Goal: Transaction & Acquisition: Purchase product/service

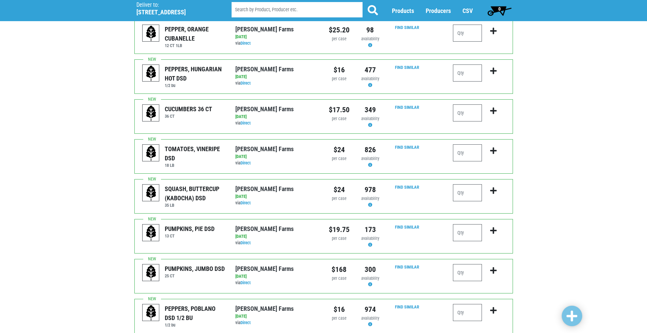
scroll to position [102, 0]
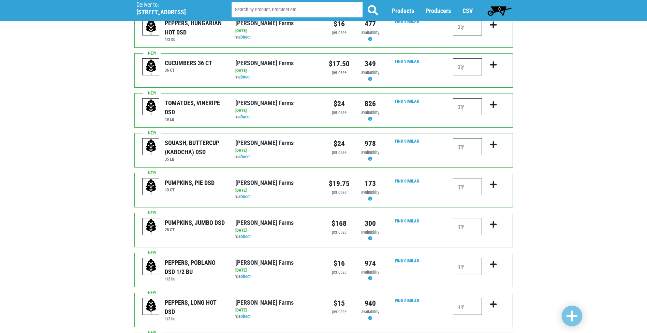
click at [460, 105] on input "number" at bounding box center [467, 106] width 29 height 17
type input "1"
click at [472, 186] on input "number" at bounding box center [467, 186] width 29 height 17
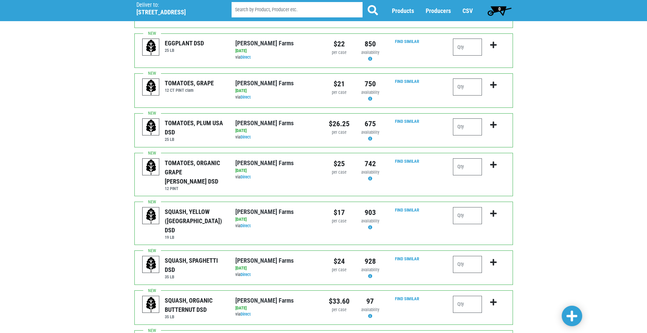
scroll to position [443, 0]
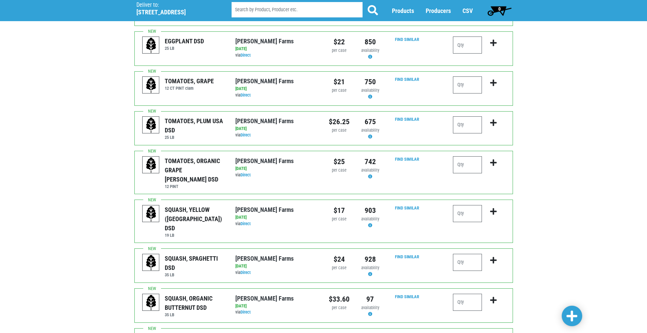
type input "1"
click at [461, 130] on input "number" at bounding box center [467, 124] width 29 height 17
type input "4"
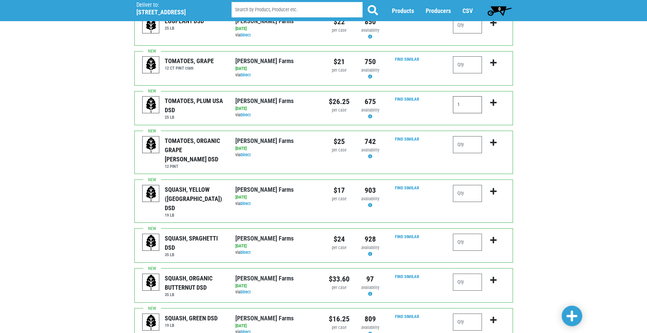
scroll to position [477, 0]
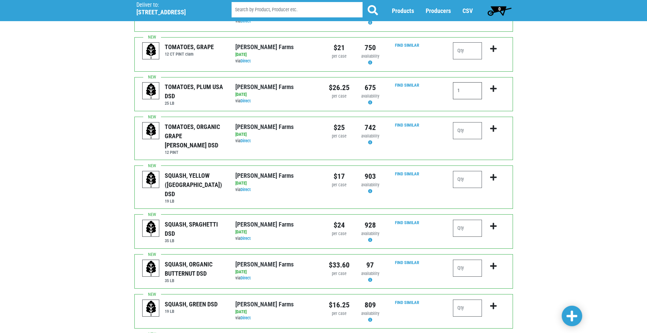
type input "1"
click at [473, 174] on input "number" at bounding box center [467, 179] width 29 height 17
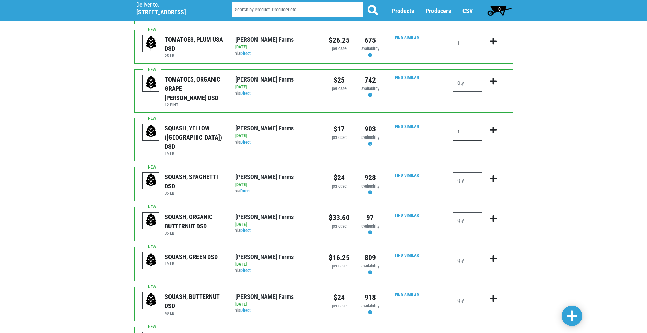
scroll to position [546, 0]
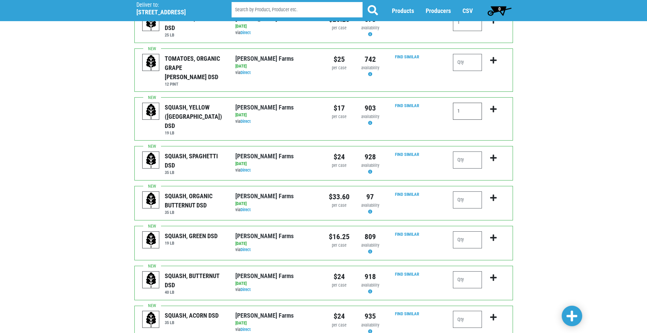
type input "1"
click at [468, 231] on input "number" at bounding box center [467, 239] width 29 height 17
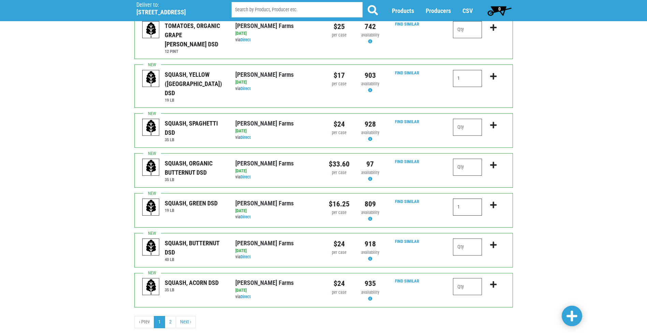
type input "1"
click at [580, 313] on link at bounding box center [572, 316] width 20 height 20
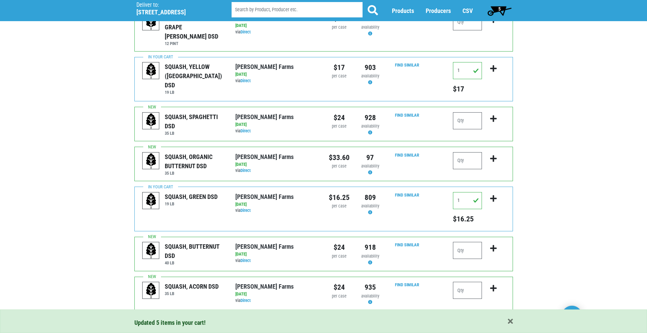
scroll to position [629, 0]
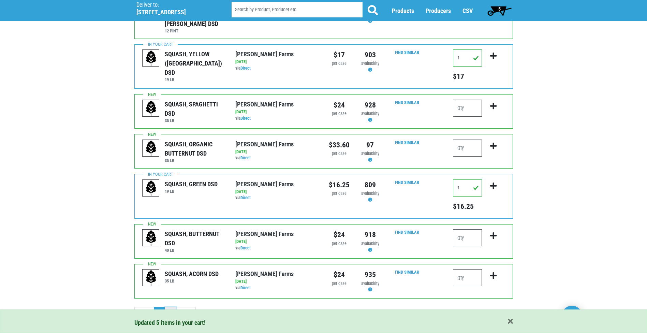
click at [171, 307] on link "2" at bounding box center [170, 313] width 11 height 12
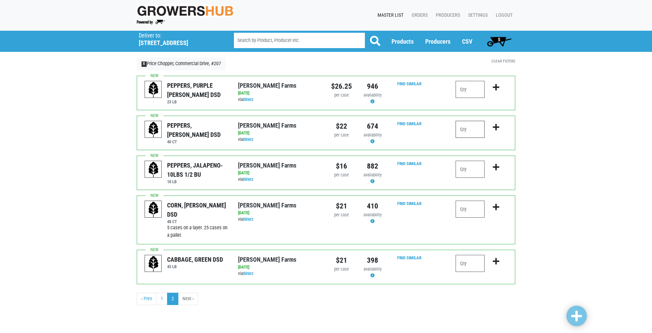
click at [469, 129] on input "number" at bounding box center [470, 129] width 29 height 17
type input "4"
type input "3"
click at [466, 210] on input "number" at bounding box center [470, 209] width 29 height 17
type input "10"
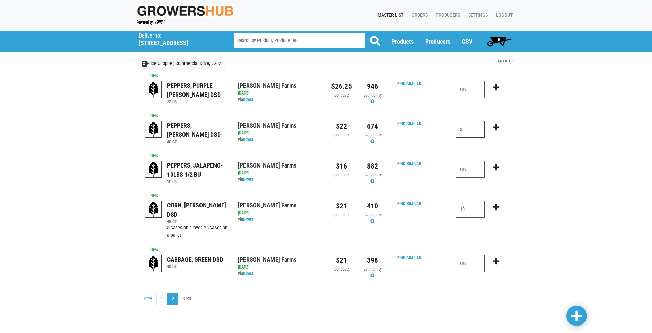
drag, startPoint x: 471, startPoint y: 131, endPoint x: 328, endPoint y: 125, distance: 142.7
click at [328, 125] on div "PEPPERS, LG GREEN DSD 40 CT Reeves Farms via Direct on 2025-09-04 40 CT UPC: Re…" at bounding box center [326, 133] width 379 height 34
click at [582, 320] on link at bounding box center [576, 316] width 20 height 20
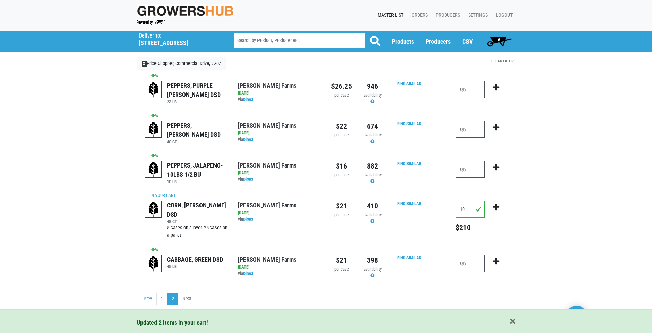
click at [498, 47] on span "6" at bounding box center [499, 41] width 30 height 14
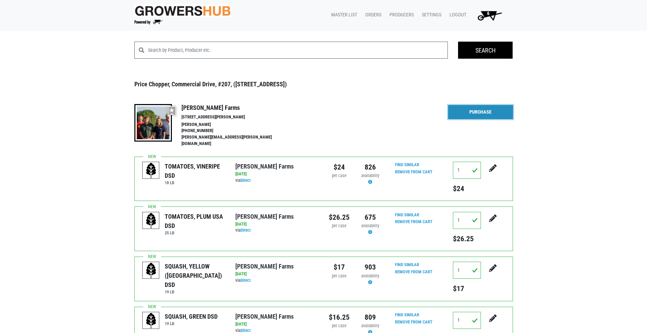
click at [468, 107] on link "Purchase" at bounding box center [480, 112] width 65 height 14
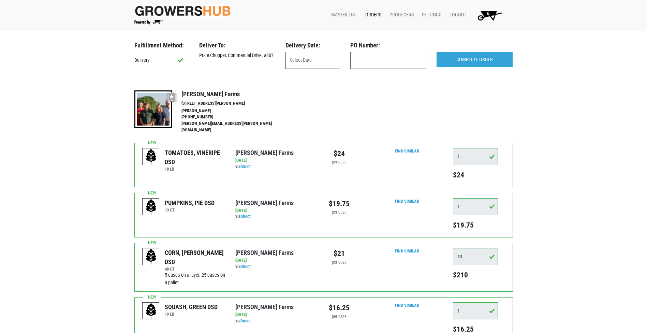
click at [315, 64] on input "text" at bounding box center [312, 60] width 55 height 17
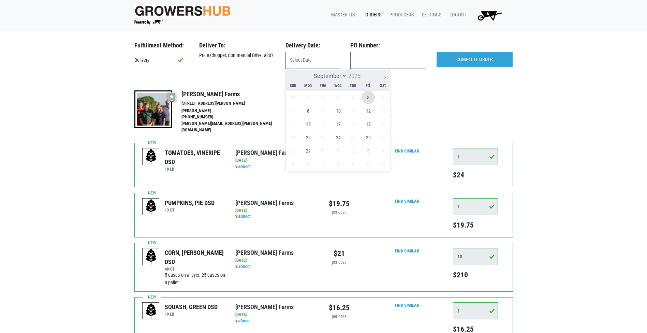
click at [368, 92] on span "5" at bounding box center [367, 97] width 13 height 13
type input "2025-09-05"
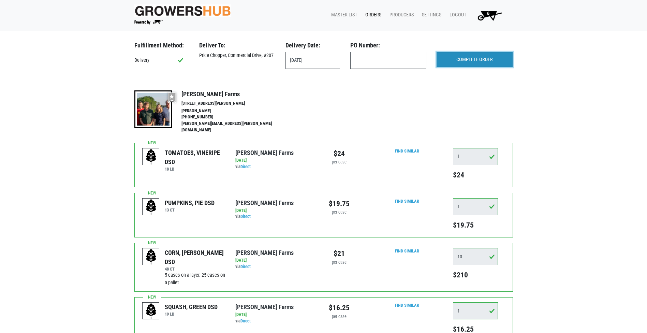
click at [460, 53] on input "COMPLETE ORDER" at bounding box center [475, 60] width 76 height 16
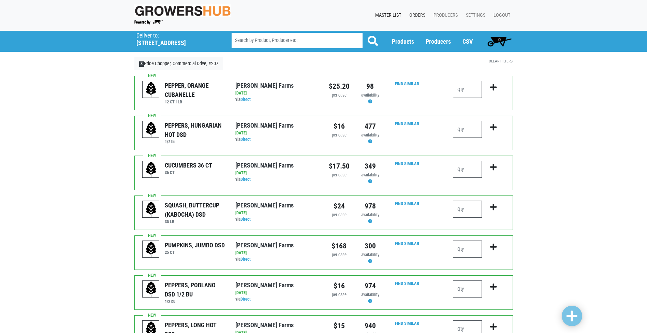
click at [420, 13] on link "Orders" at bounding box center [416, 15] width 24 height 13
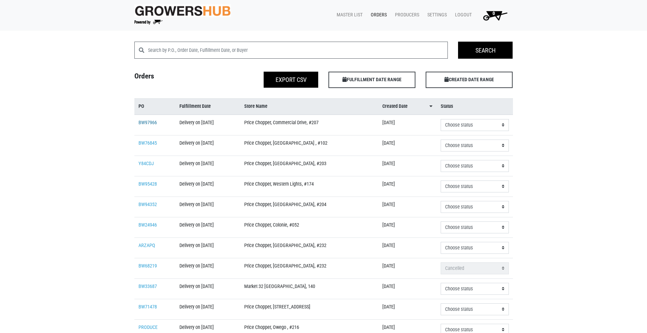
click at [151, 125] on link "BW97966" at bounding box center [147, 123] width 18 height 6
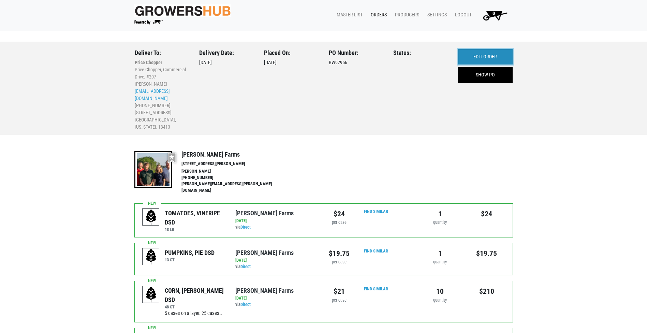
click at [503, 55] on link "EDIT ORDER" at bounding box center [485, 57] width 55 height 16
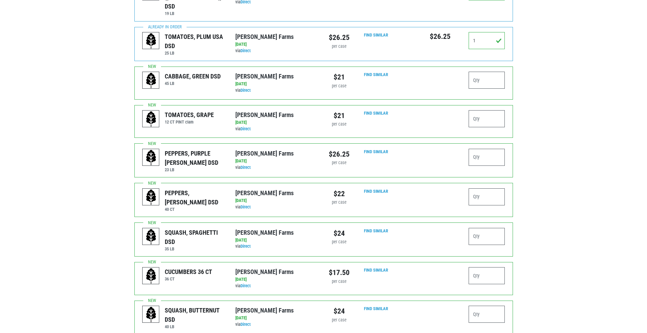
scroll to position [477, 0]
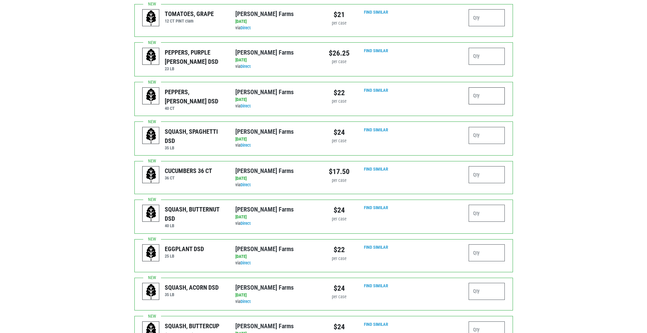
click at [477, 87] on input "number" at bounding box center [487, 95] width 36 height 17
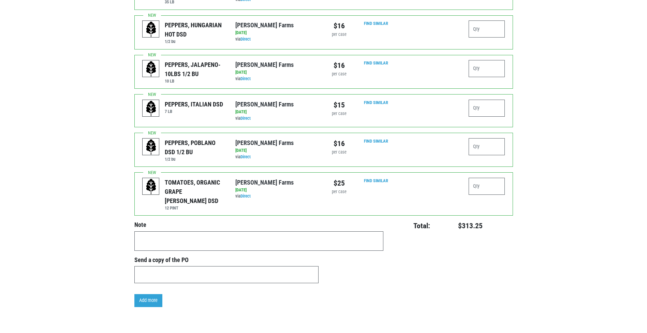
scroll to position [985, 0]
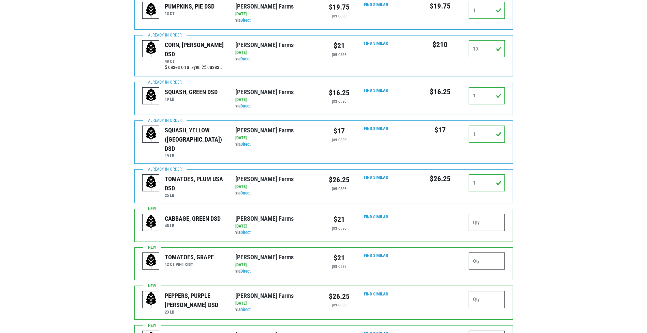
type input "2"
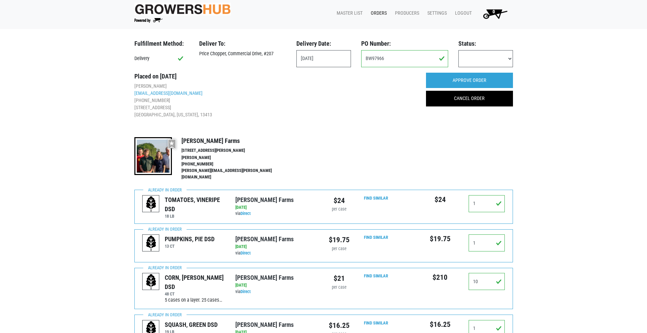
scroll to position [0, 0]
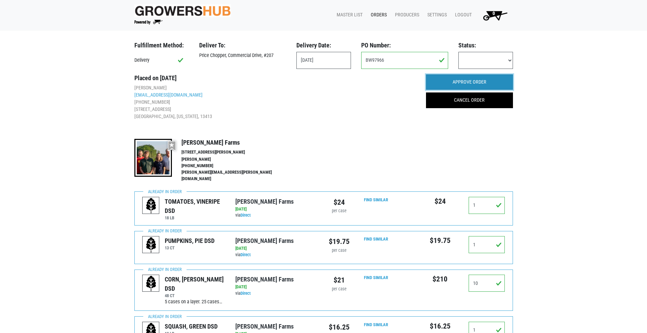
click at [478, 78] on input "APPROVE ORDER" at bounding box center [469, 82] width 87 height 16
